Goal: Task Accomplishment & Management: Manage account settings

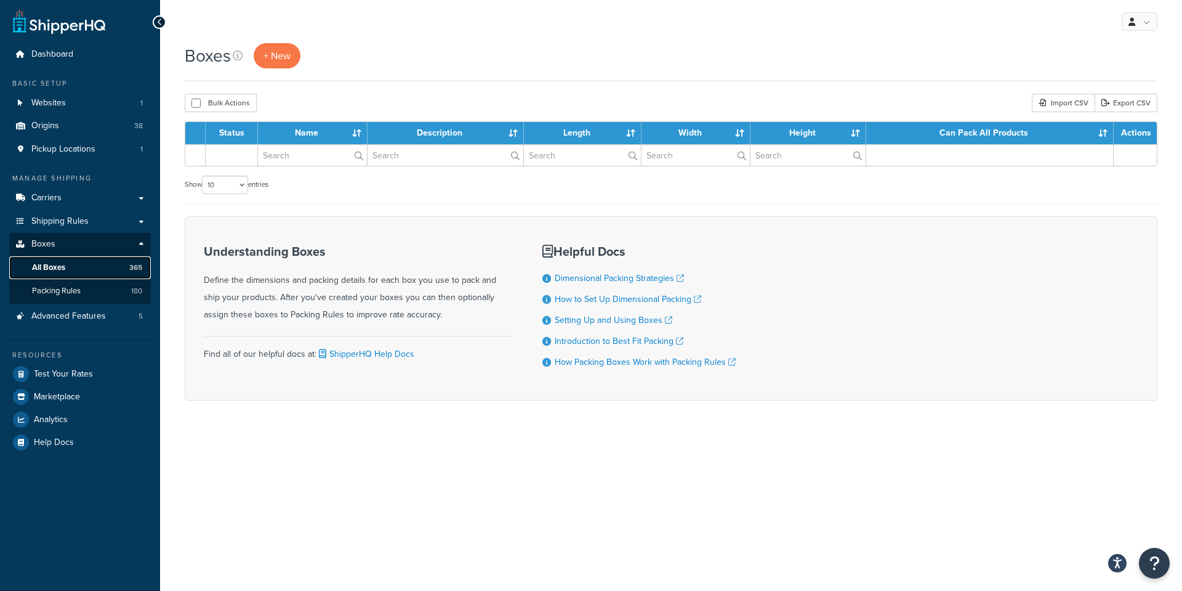
click at [38, 264] on span "All Boxes" at bounding box center [48, 267] width 33 height 10
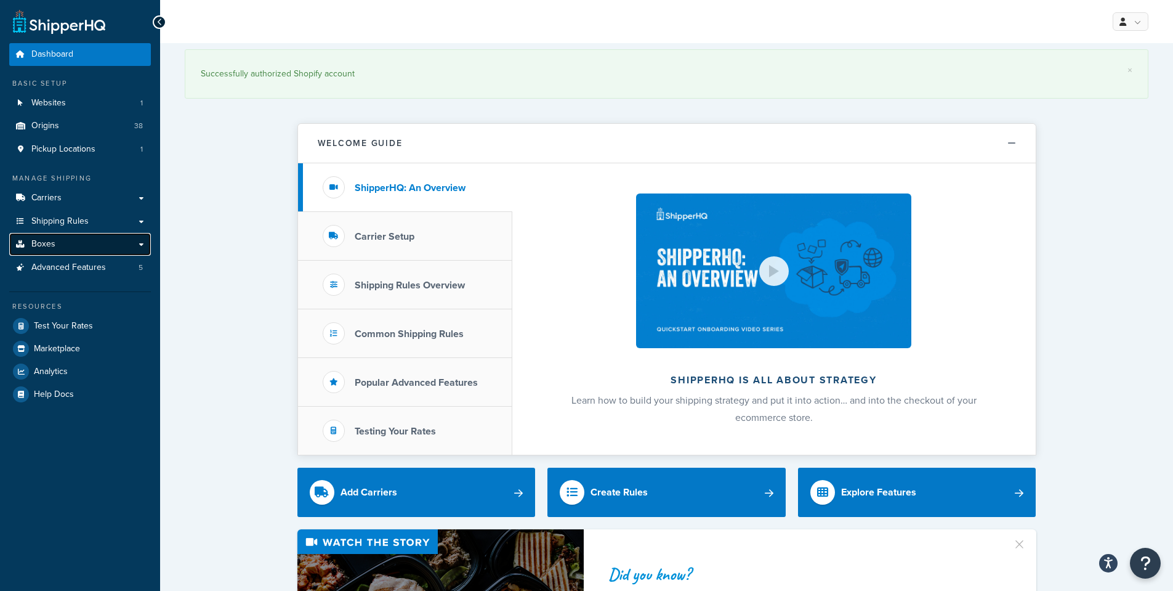
click at [45, 248] on span "Boxes" at bounding box center [43, 244] width 24 height 10
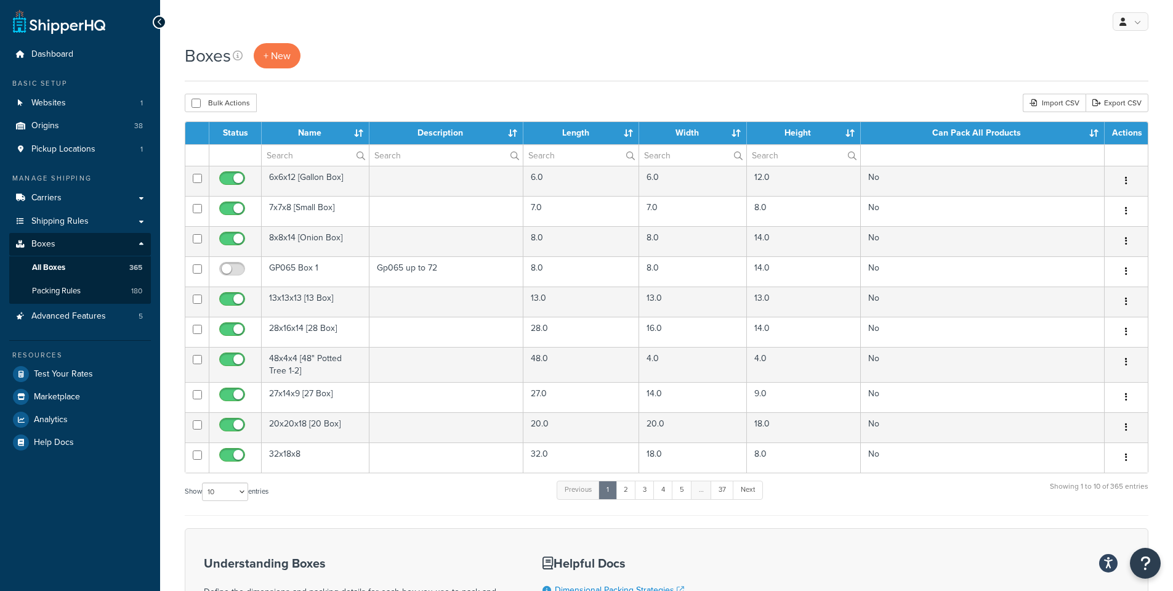
drag, startPoint x: 253, startPoint y: 495, endPoint x: 246, endPoint y: 495, distance: 6.8
click at [253, 495] on label "Show 10 15 25 50 100 1000 entries" at bounding box center [227, 491] width 84 height 18
click at [248, 495] on select "10 15 25 50 100 1000" at bounding box center [225, 491] width 46 height 18
click at [224, 493] on select "10 15 25 50 100 1000" at bounding box center [225, 491] width 46 height 18
select select "100"
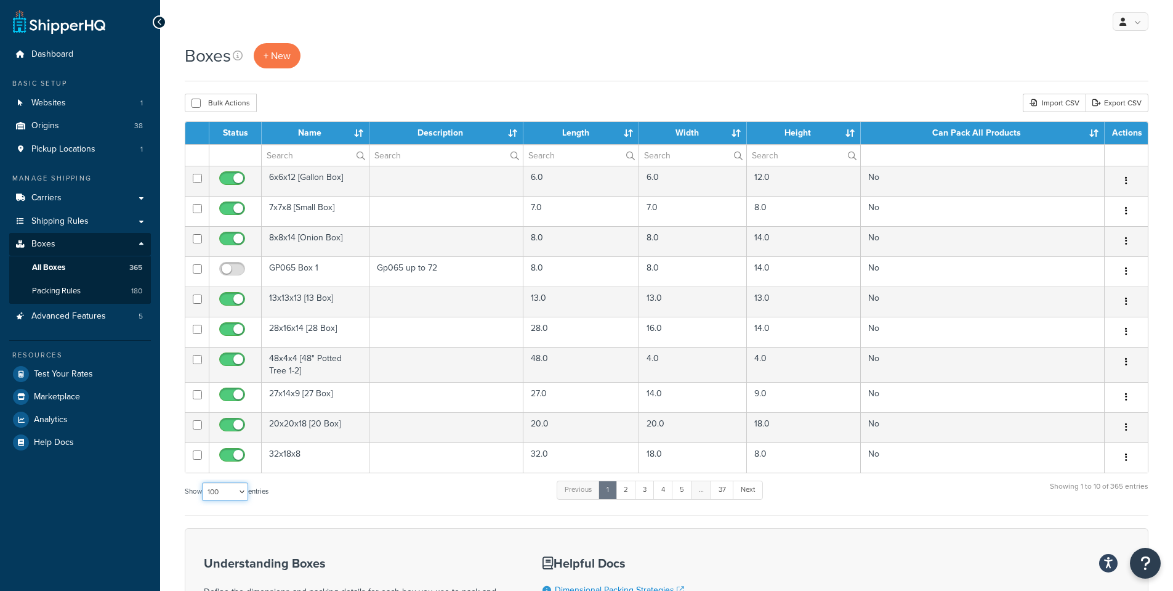
click at [203, 482] on select "10 15 25 50 100 1000" at bounding box center [225, 491] width 46 height 18
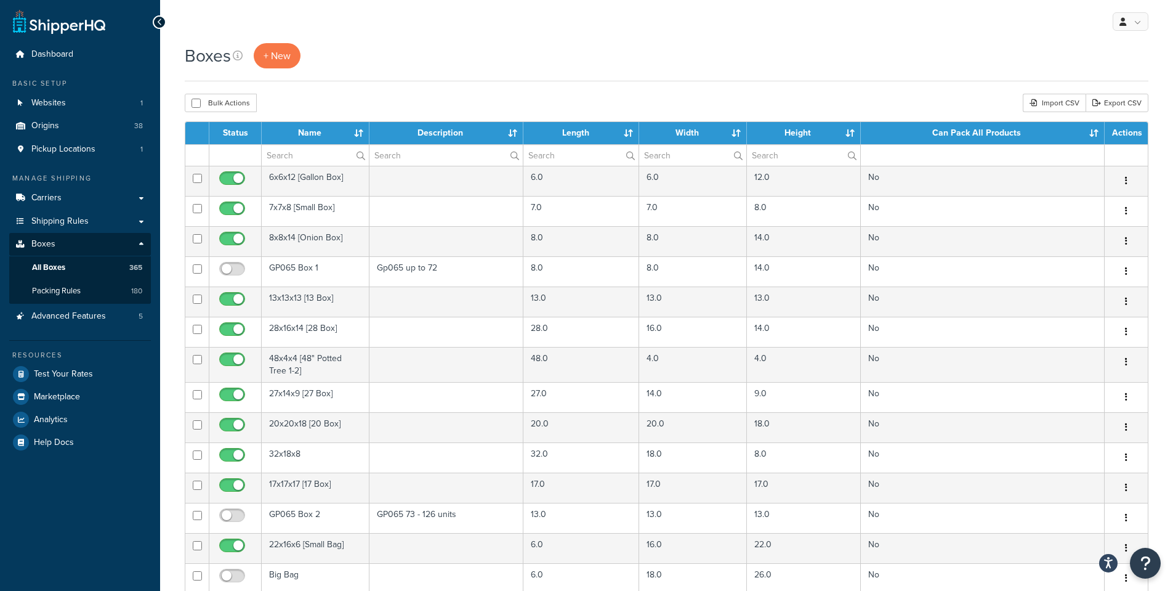
click at [390, 54] on div "Boxes + New" at bounding box center [667, 55] width 964 height 25
click at [524, 54] on div "Boxes + New" at bounding box center [667, 55] width 964 height 25
click at [515, 66] on div "Boxes + New" at bounding box center [667, 55] width 964 height 25
click at [301, 131] on th "Name" at bounding box center [316, 133] width 108 height 22
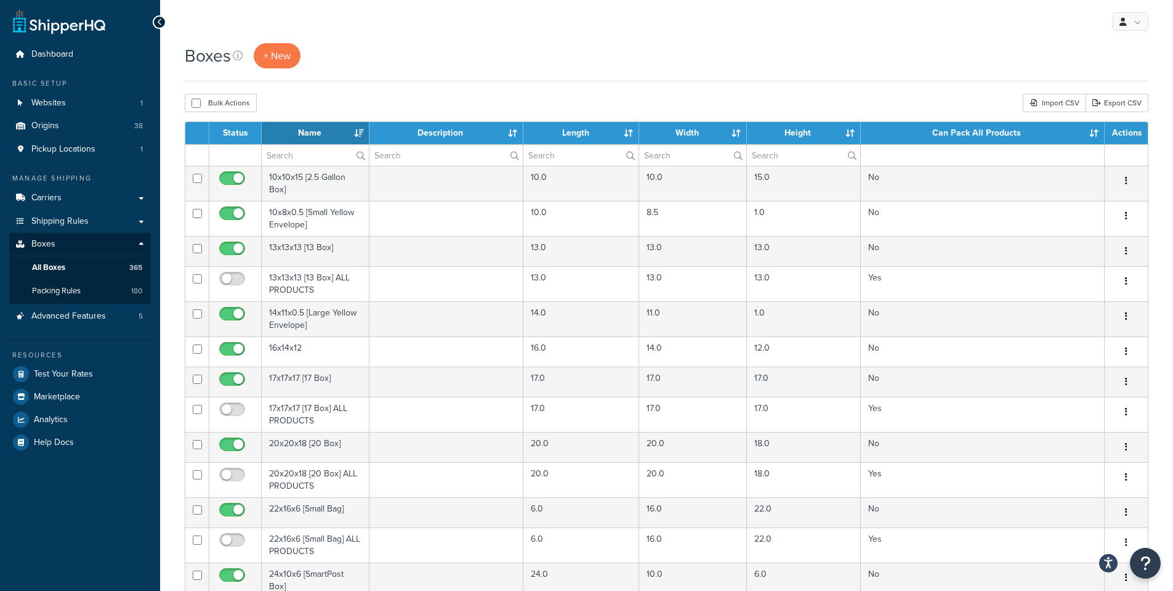
click at [311, 135] on th "Name" at bounding box center [316, 133] width 108 height 22
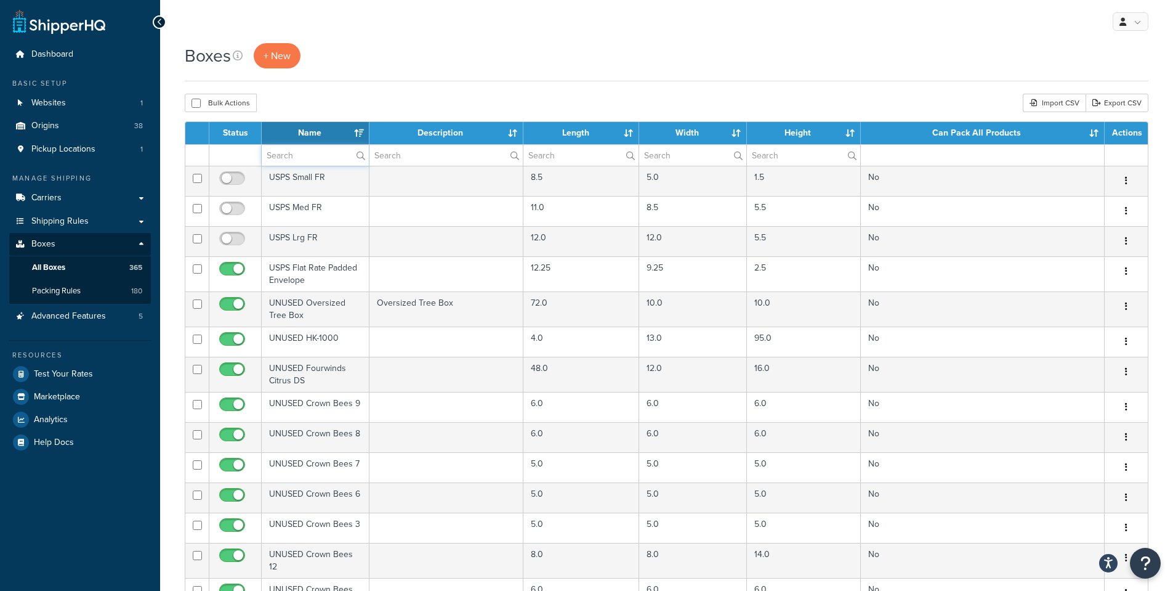
click at [309, 161] on input "text" at bounding box center [315, 155] width 107 height 21
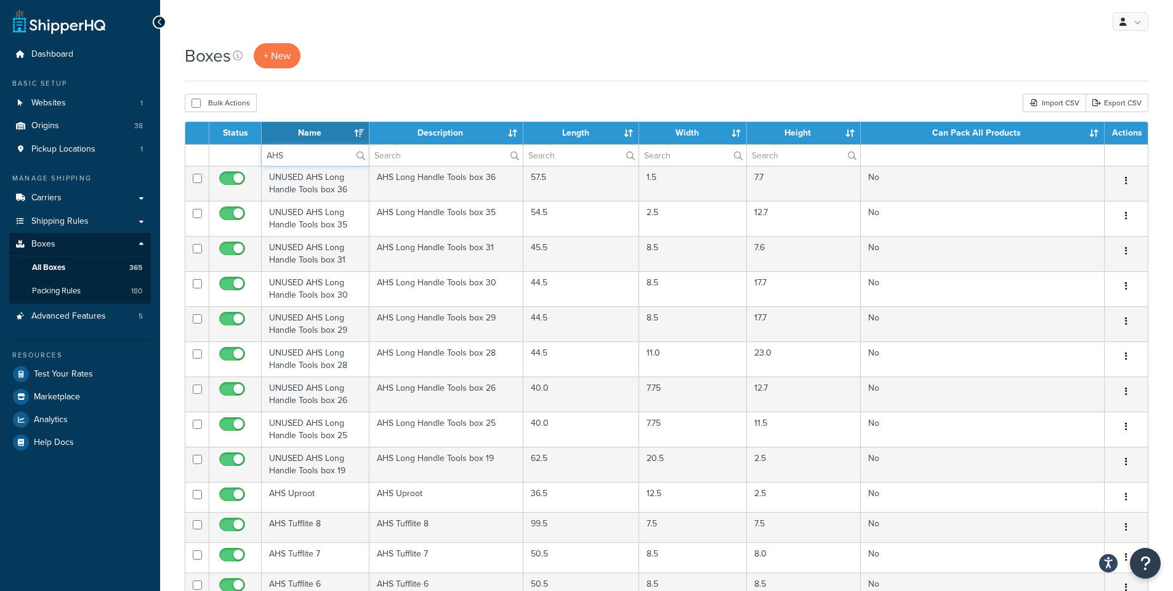
type input "AHS"
drag, startPoint x: 369, startPoint y: 48, endPoint x: 370, endPoint y: 42, distance: 6.2
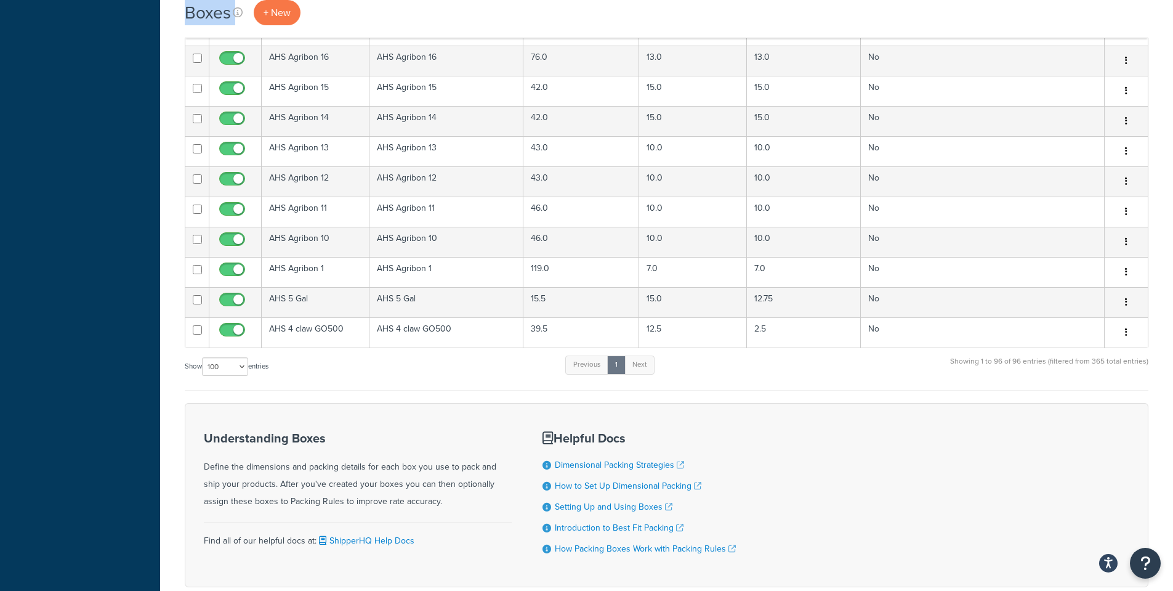
scroll to position [2833, 0]
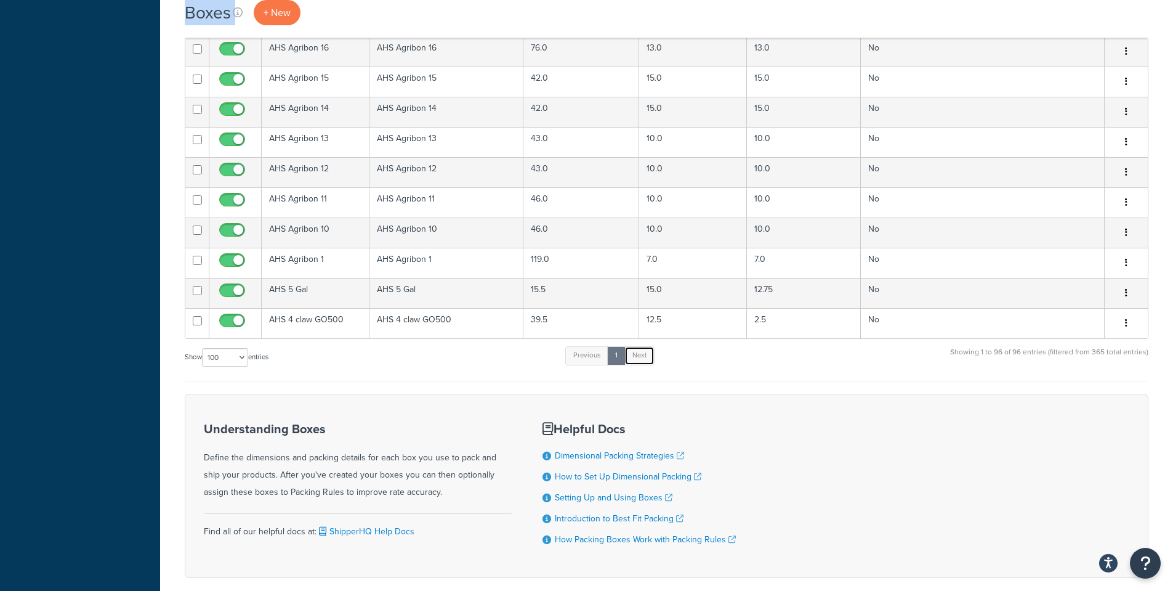
click at [642, 357] on link "Next" at bounding box center [639, 355] width 30 height 18
click at [400, 381] on div "Show 10 15 25 50 100 1000 entries Previous 1 Next Showing 1 to 96 of 96 entries…" at bounding box center [667, 363] width 964 height 36
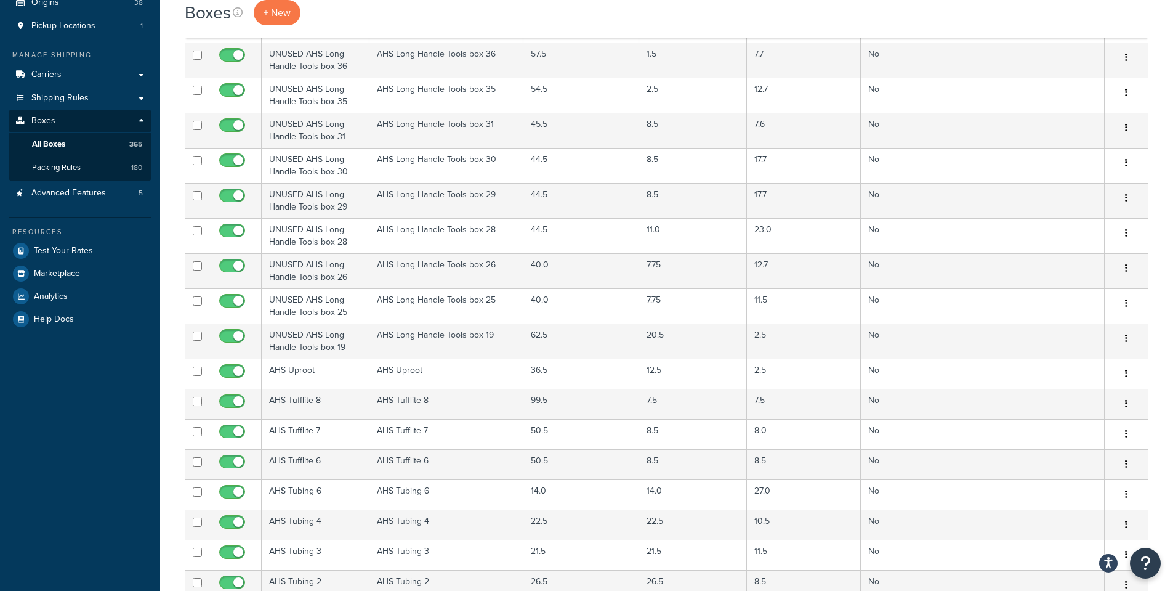
scroll to position [0, 0]
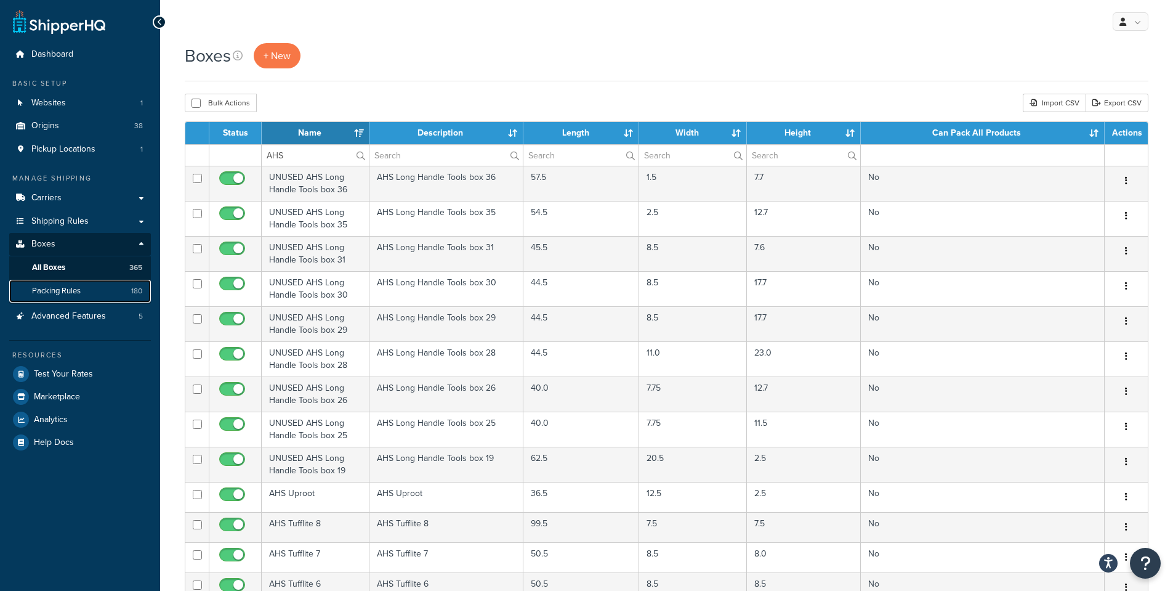
click at [59, 291] on span "Packing Rules" at bounding box center [56, 291] width 49 height 10
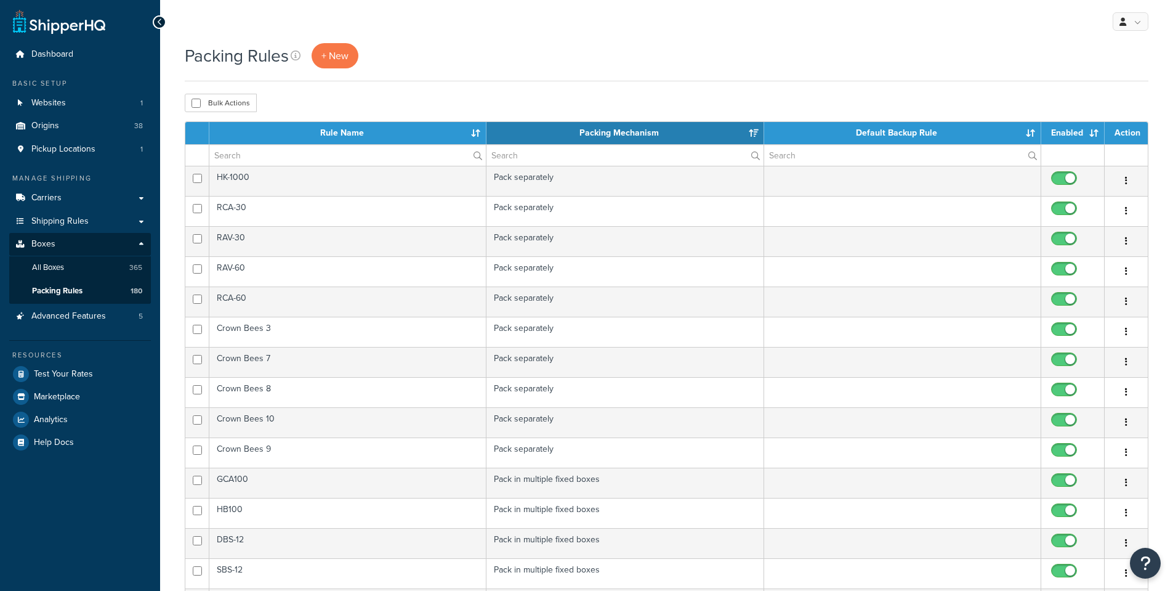
select select "15"
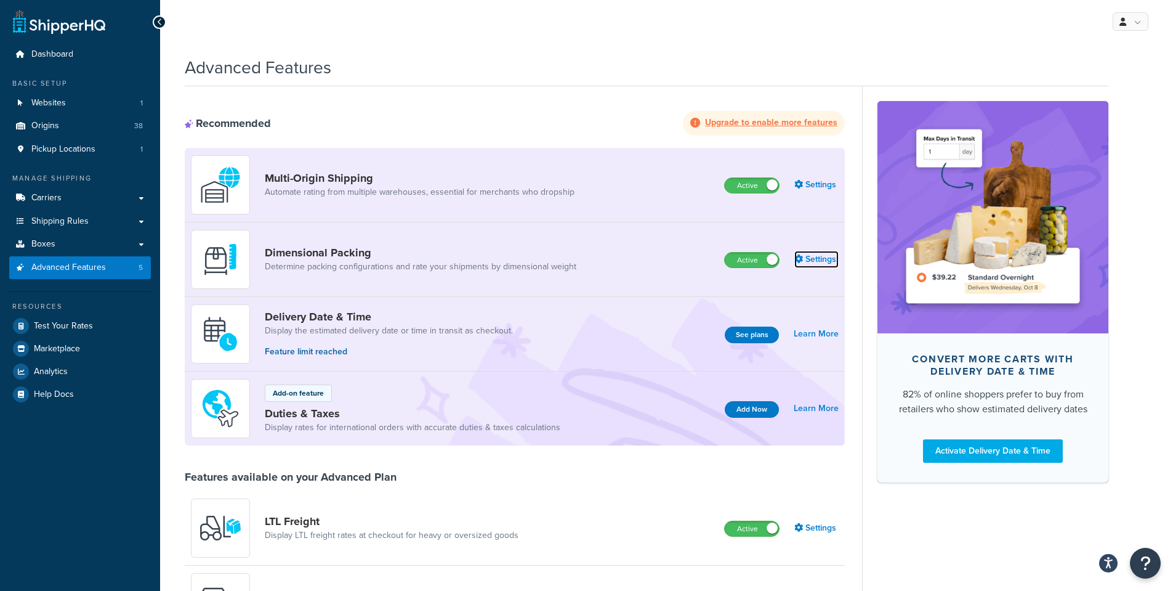
click at [820, 261] on link "Settings" at bounding box center [816, 259] width 44 height 17
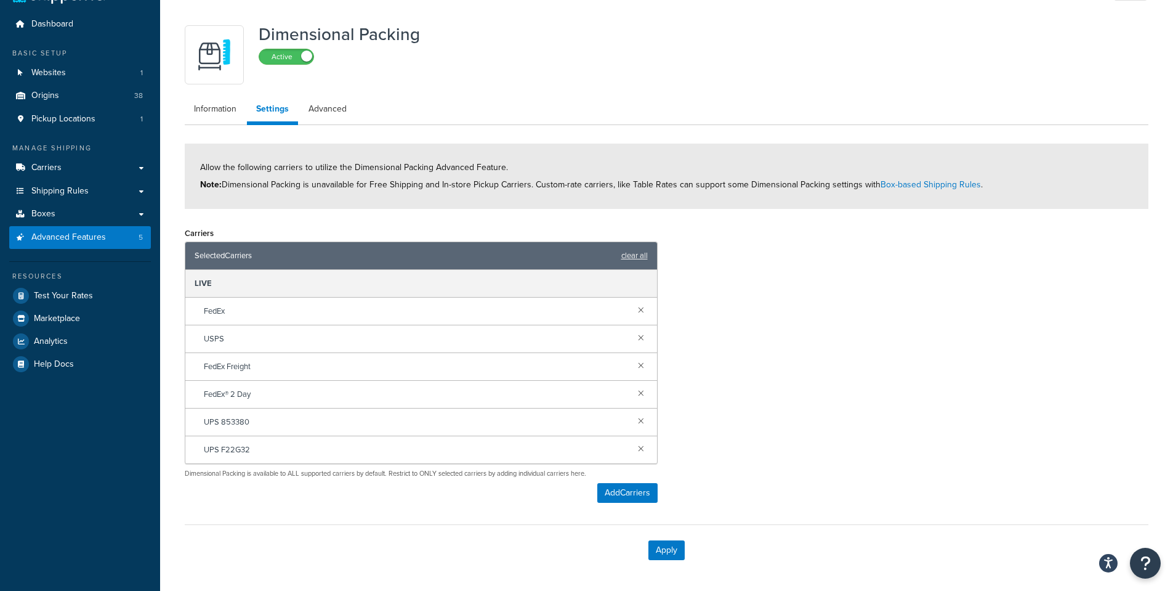
scroll to position [77, 0]
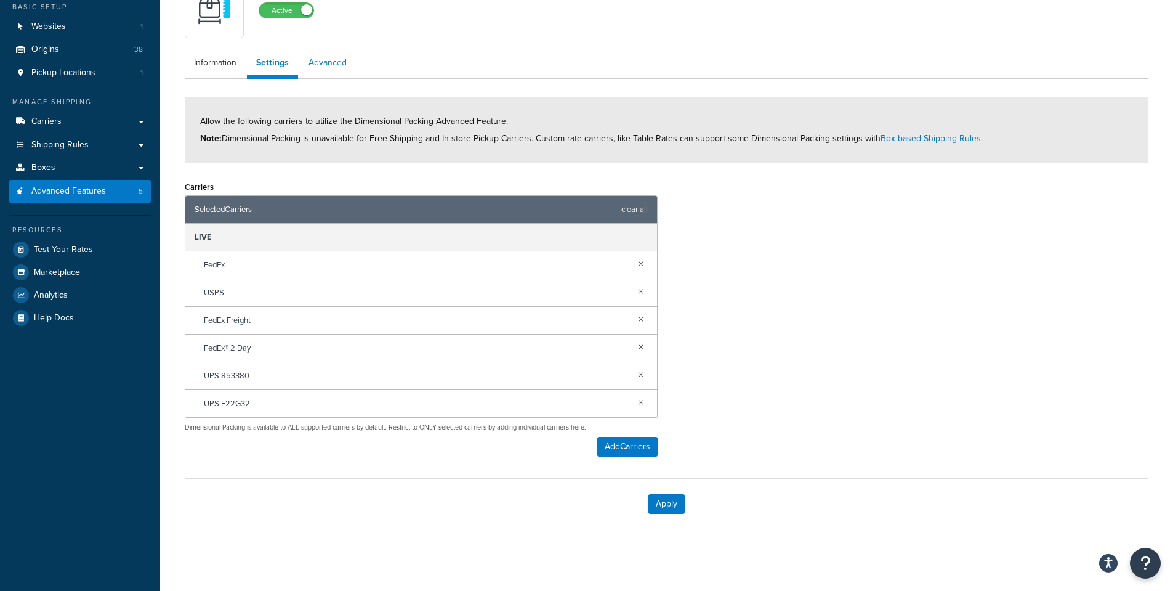
click at [318, 63] on link "Advanced" at bounding box center [327, 62] width 57 height 25
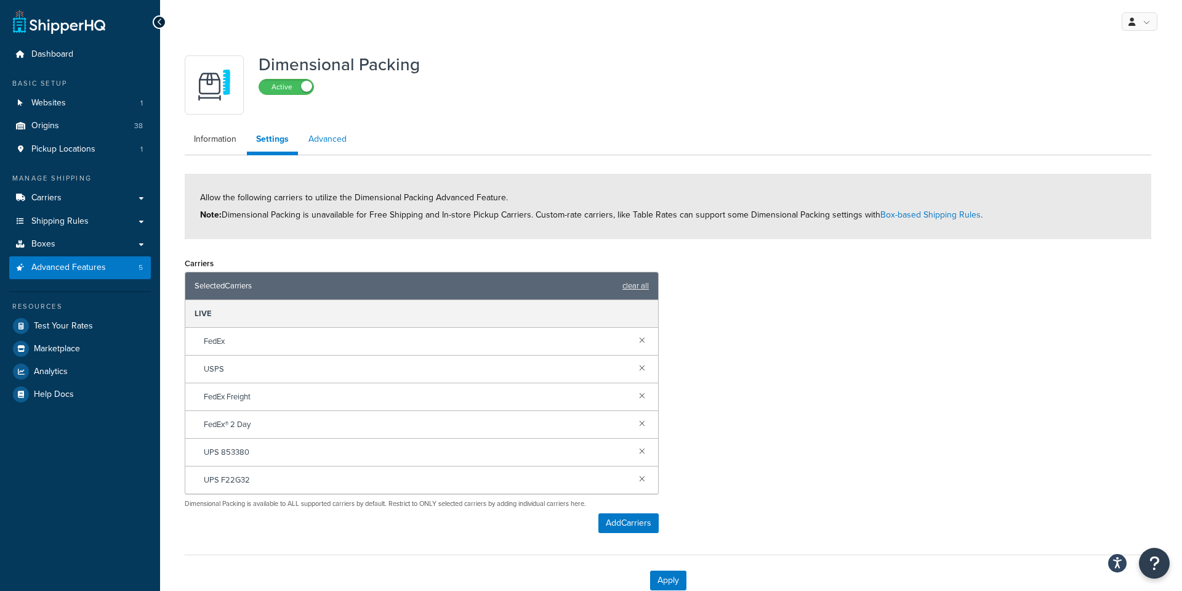
select select "false"
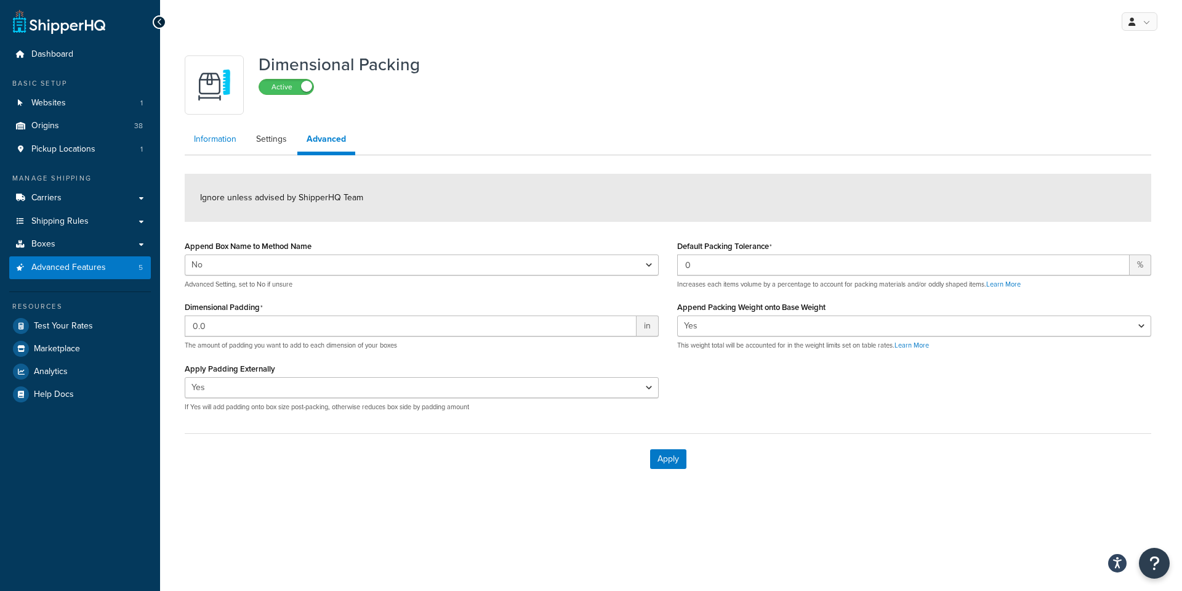
click at [211, 140] on link "Information" at bounding box center [215, 139] width 61 height 25
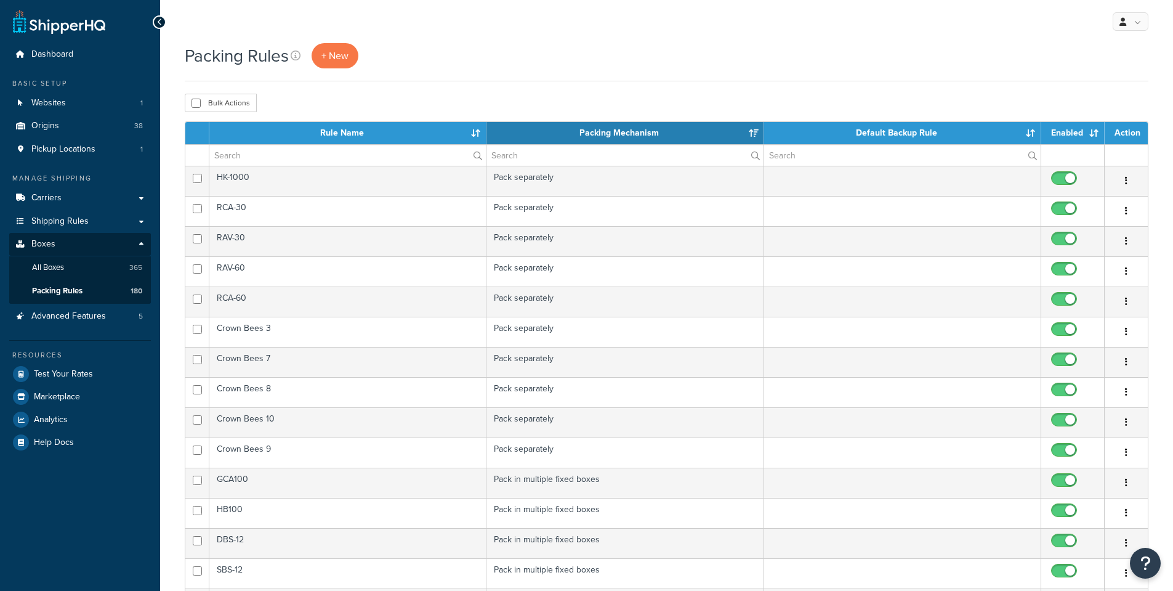
select select "15"
click at [537, 154] on input "text" at bounding box center [625, 155] width 277 height 21
click at [55, 289] on span "Packing Rules" at bounding box center [57, 291] width 50 height 10
select select "15"
click at [320, 152] on input "text" at bounding box center [347, 155] width 277 height 21
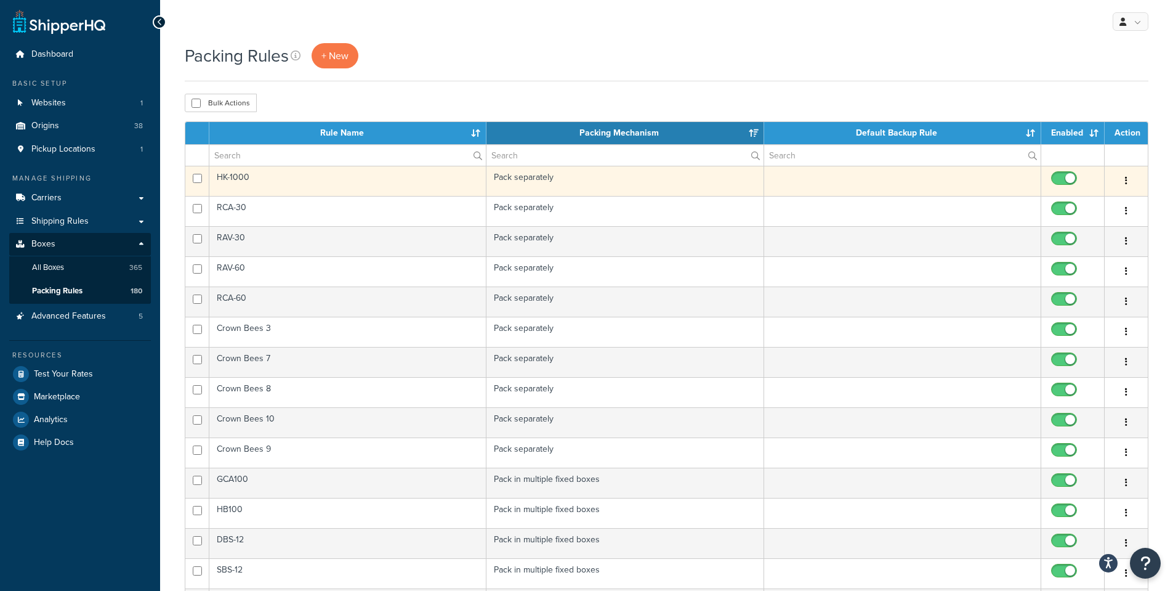
click at [266, 183] on td "HK-1000" at bounding box center [347, 181] width 277 height 30
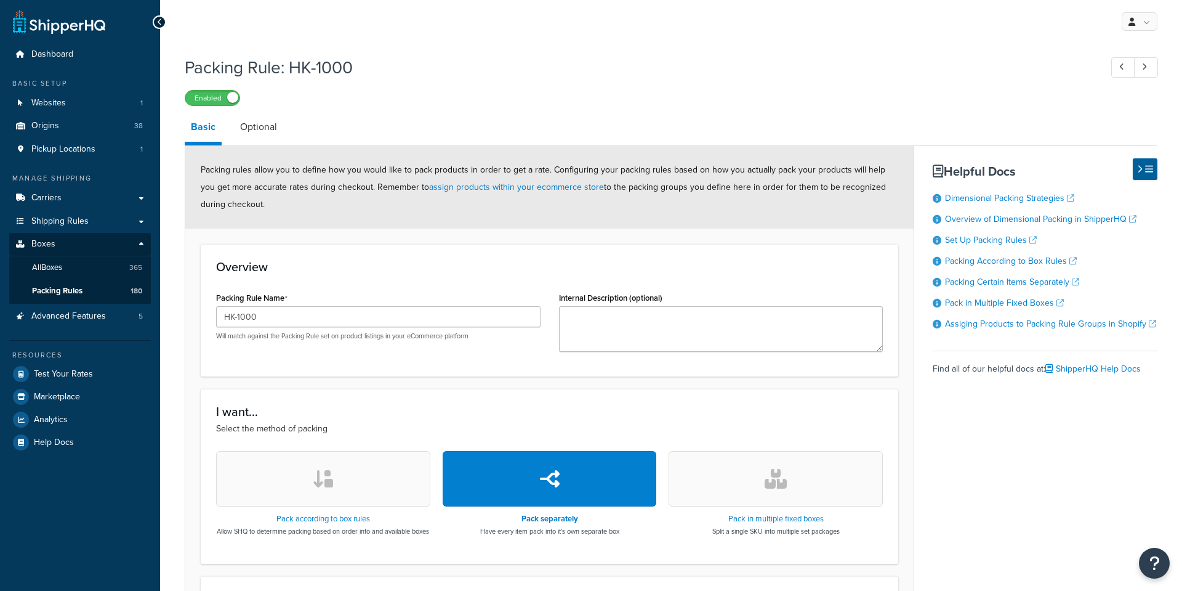
select select "284984"
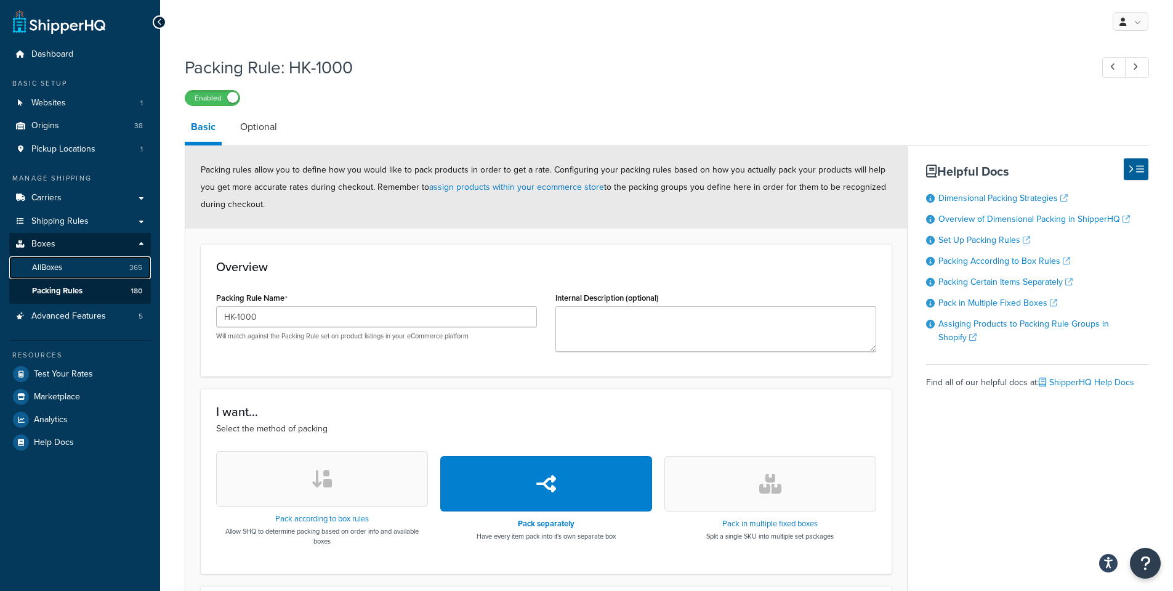
click at [65, 269] on link "All Boxes 365" at bounding box center [80, 267] width 142 height 23
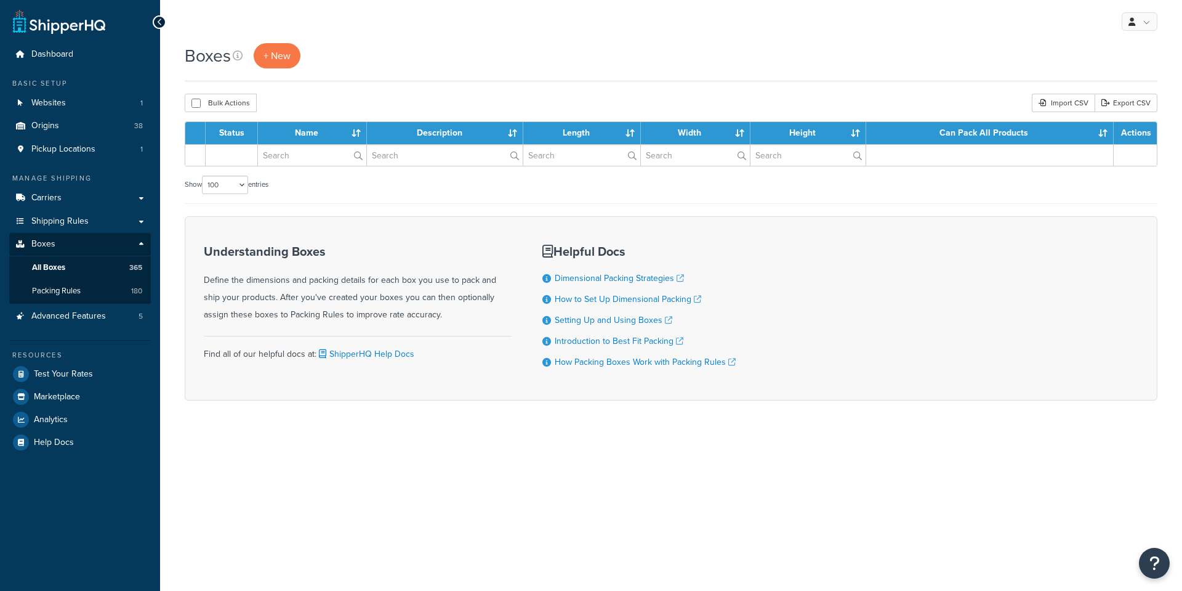
select select "100"
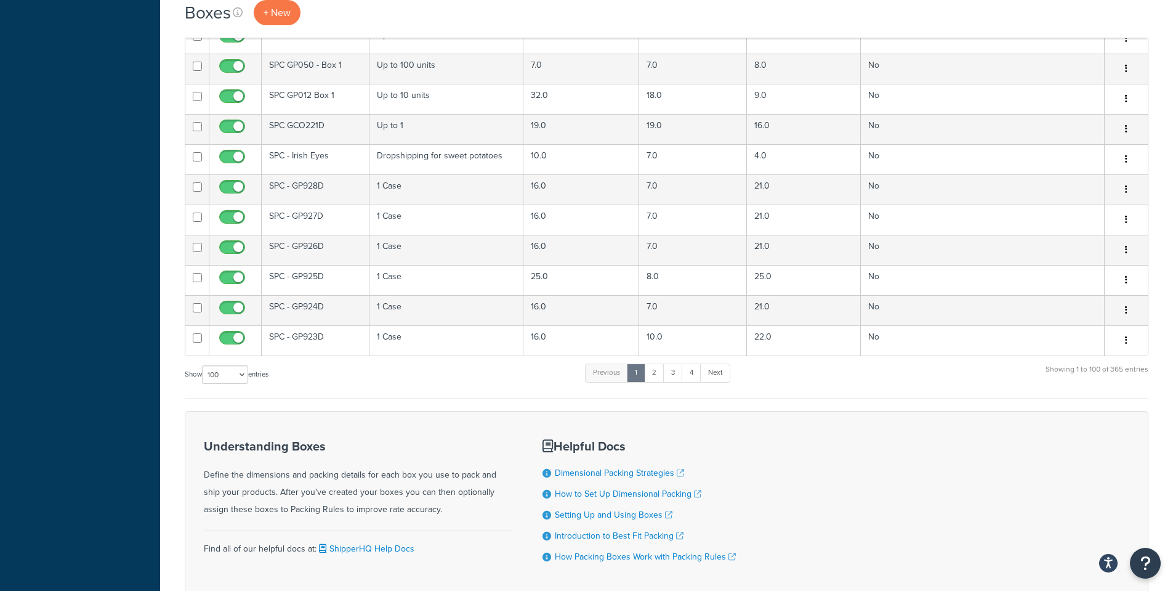
scroll to position [2995, 0]
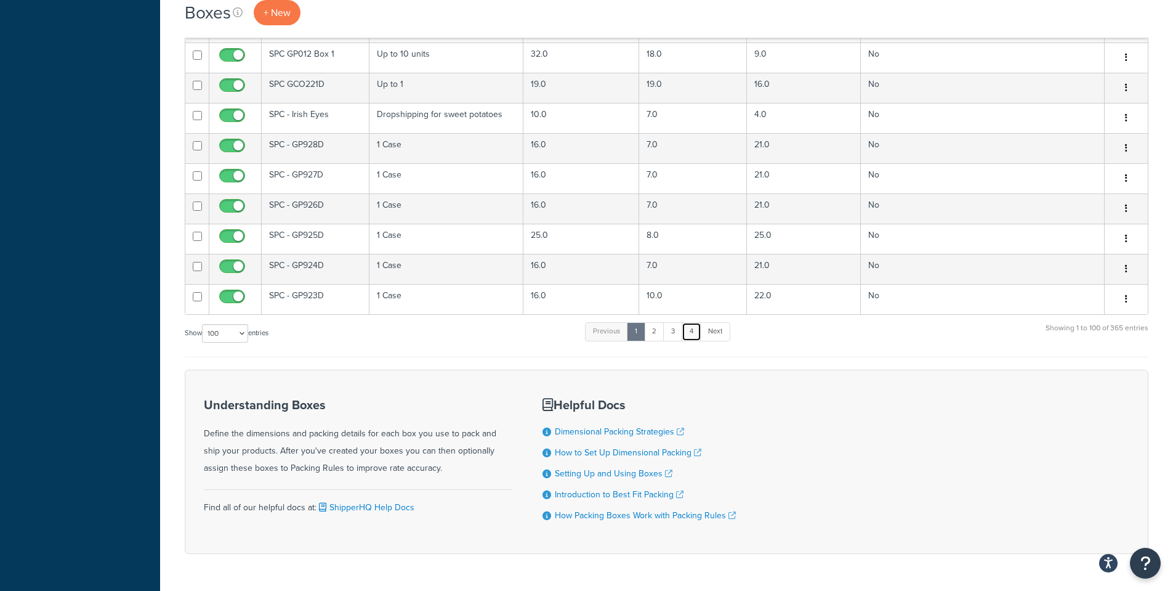
click at [695, 322] on link "4" at bounding box center [692, 331] width 20 height 18
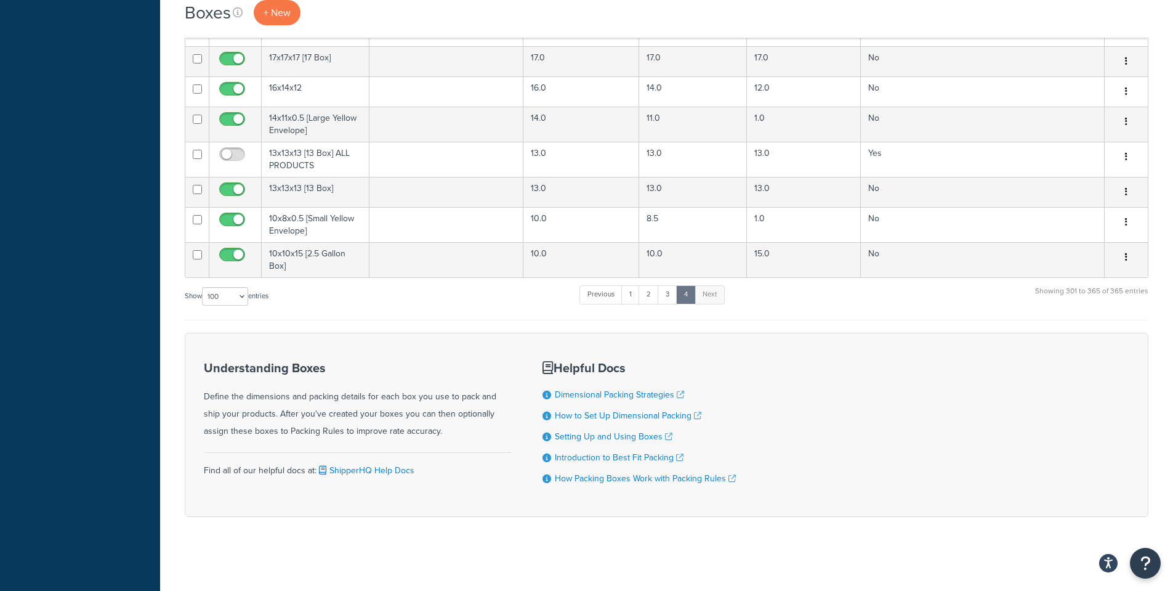
scroll to position [1949, 0]
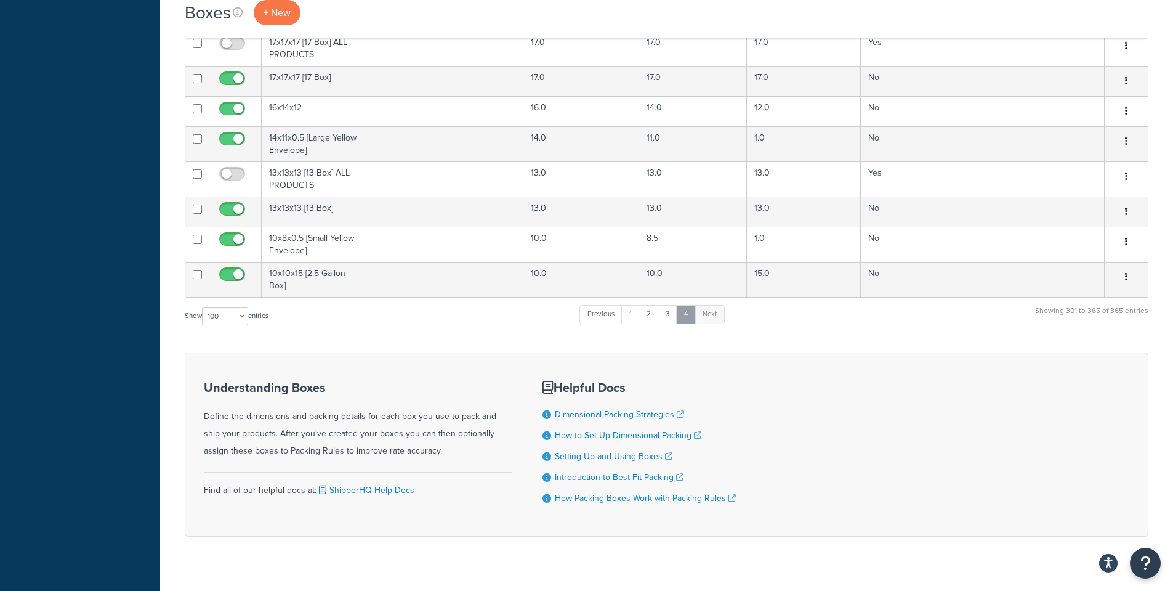
click at [685, 305] on link "4" at bounding box center [686, 314] width 20 height 18
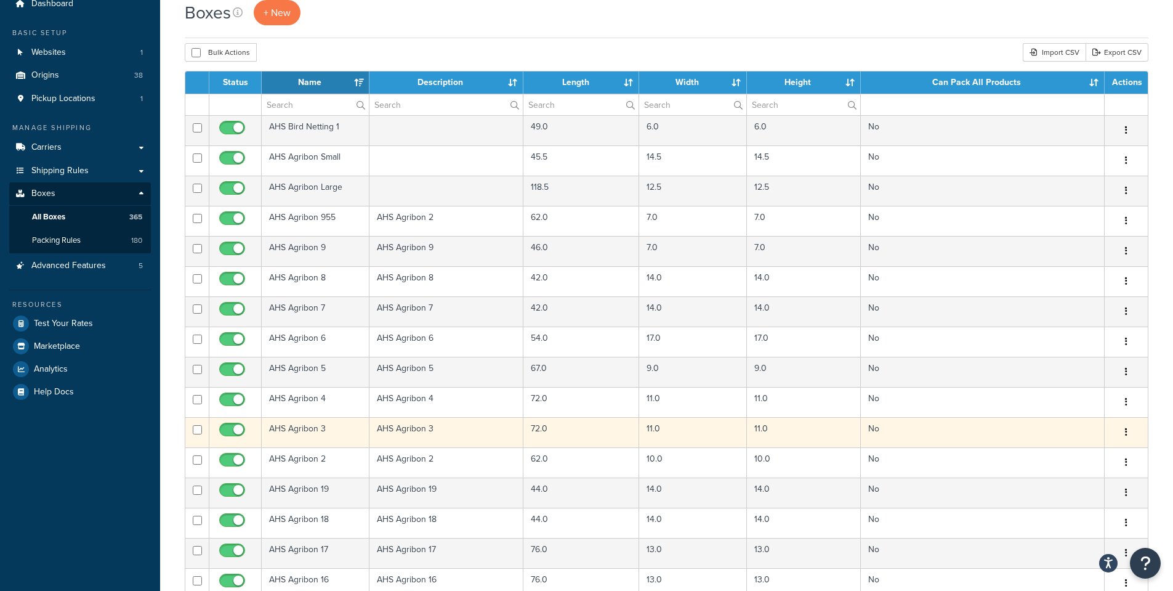
scroll to position [0, 0]
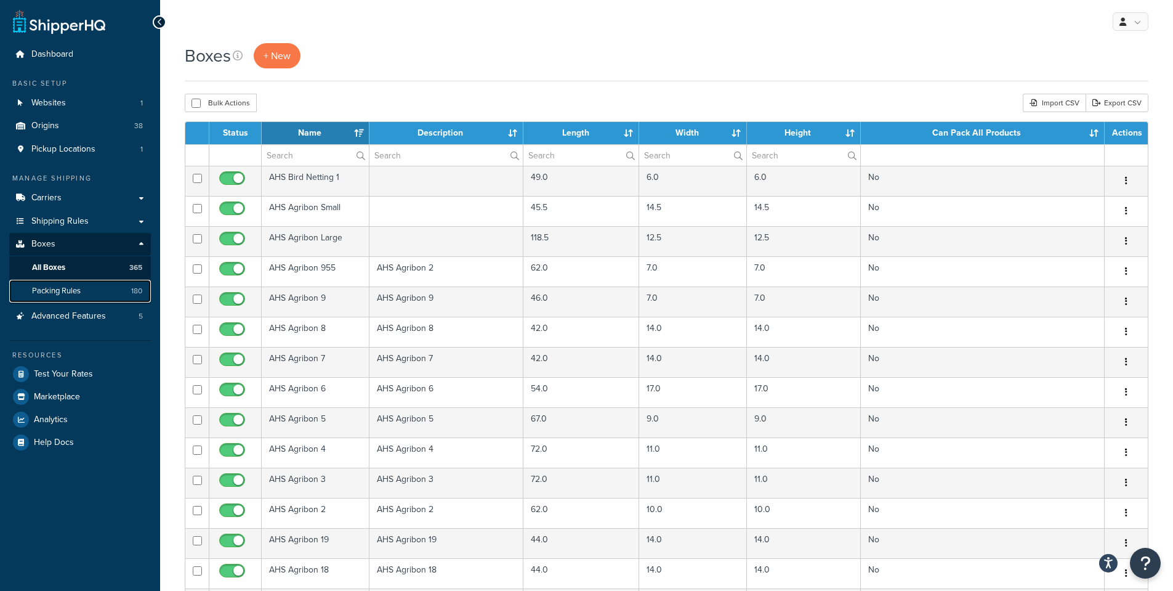
click at [49, 288] on span "Packing Rules" at bounding box center [56, 291] width 49 height 10
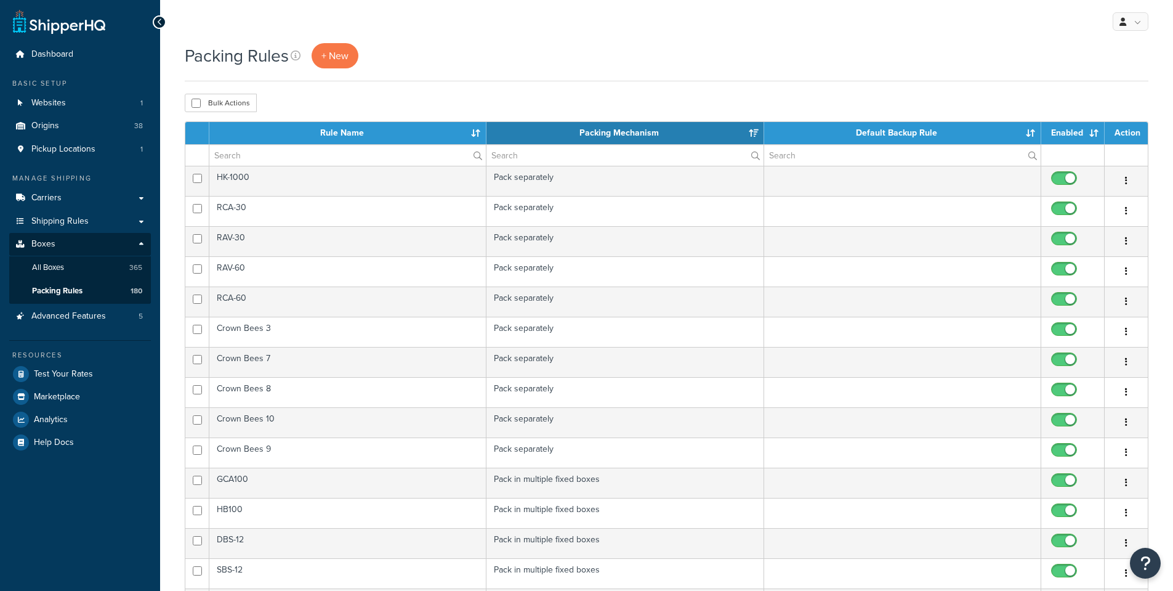
select select "15"
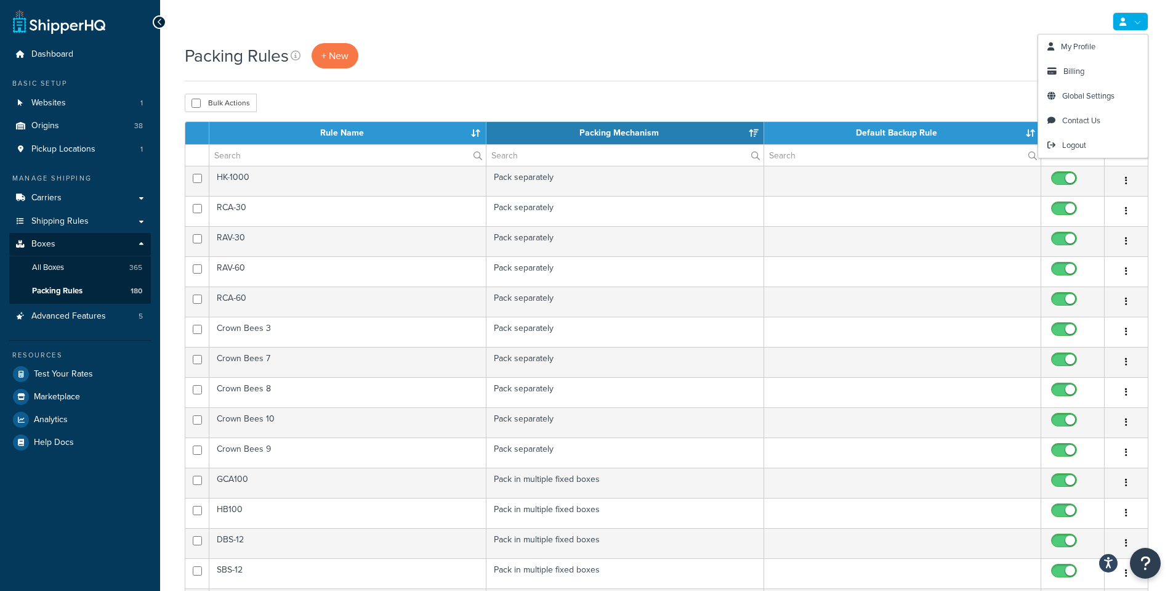
click at [764, 28] on div "My Profile Billing Global Settings Contact Us Logout" at bounding box center [666, 21] width 1013 height 43
click at [684, 47] on div "Packing Rules + New" at bounding box center [667, 55] width 964 height 25
